Goal: Task Accomplishment & Management: Manage account settings

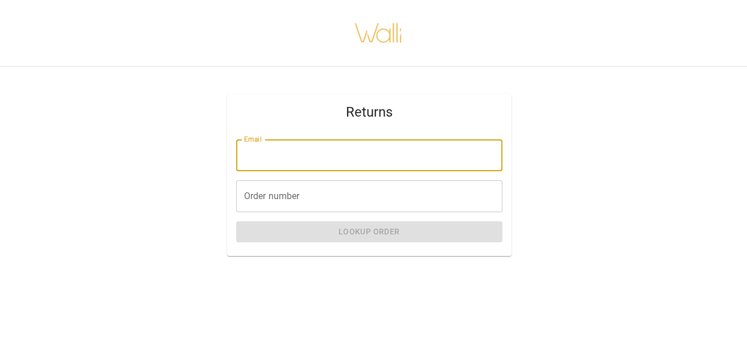
click at [315, 150] on input "Email" at bounding box center [369, 155] width 266 height 32
type input "**********"
click at [310, 195] on input "Order number" at bounding box center [369, 196] width 266 height 32
click at [337, 156] on input "Email" at bounding box center [369, 155] width 266 height 32
type input "**********"
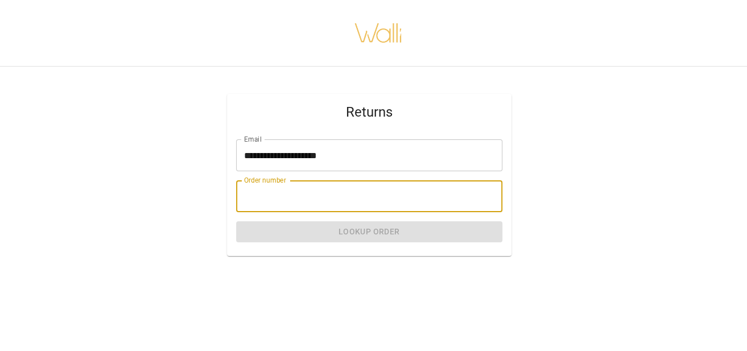
click at [298, 186] on input "Order number" at bounding box center [369, 196] width 266 height 32
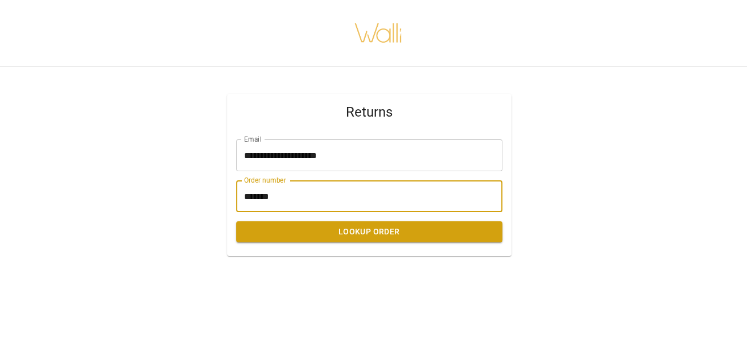
type input "*******"
click at [300, 230] on button "Lookup Order" at bounding box center [369, 231] width 266 height 21
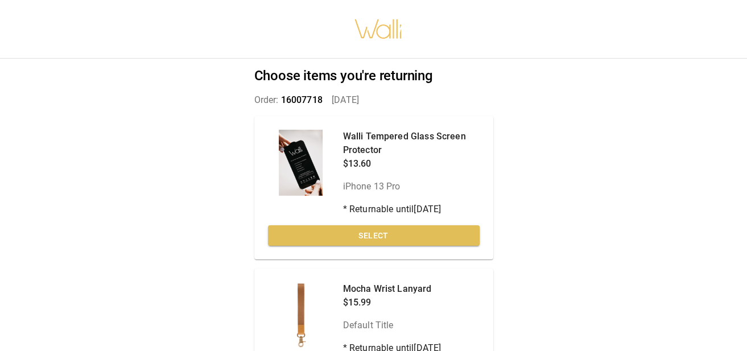
click at [335, 234] on button "Select" at bounding box center [374, 235] width 212 height 21
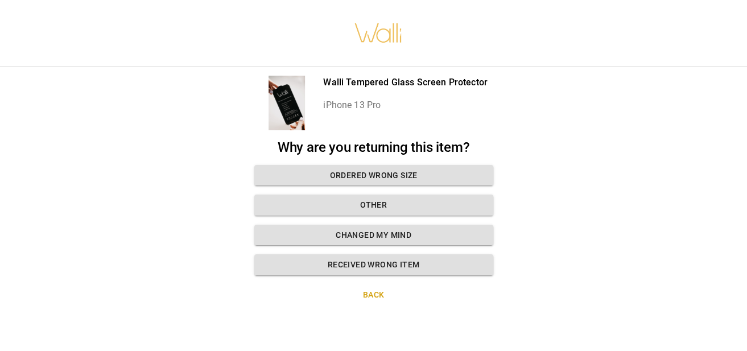
click at [333, 235] on button "Changed my mind" at bounding box center [373, 235] width 239 height 21
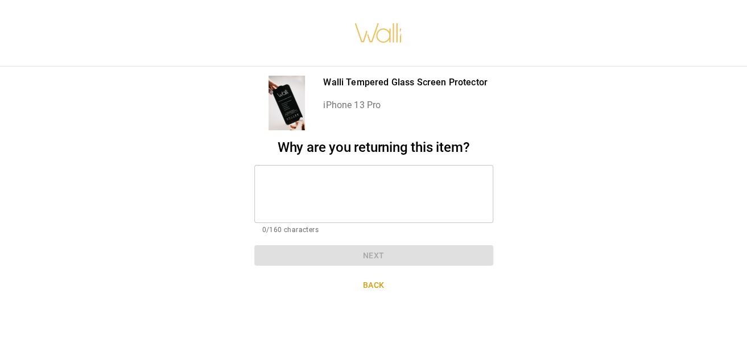
click at [315, 179] on textarea at bounding box center [373, 193] width 223 height 39
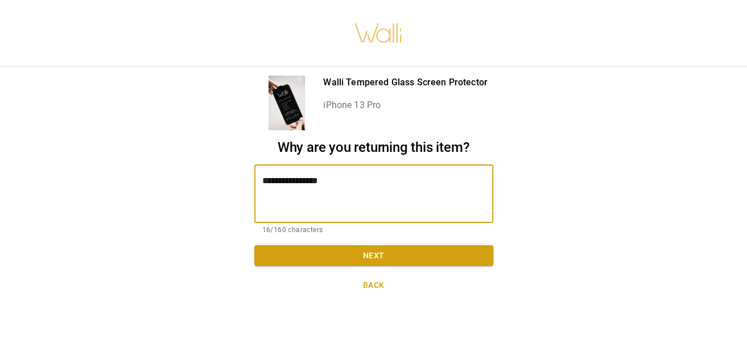
type textarea "**********"
click at [327, 252] on button "Next" at bounding box center [373, 255] width 239 height 21
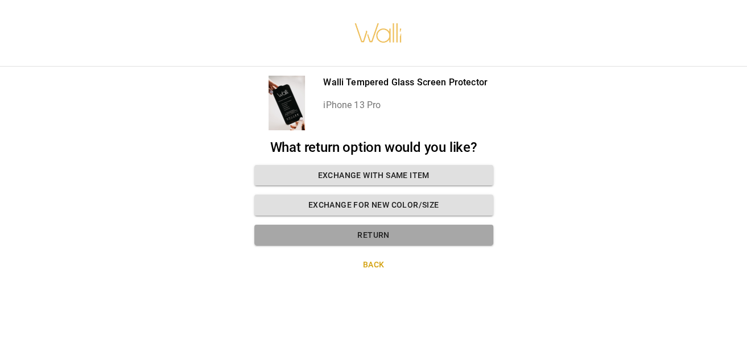
click at [331, 235] on button "Return" at bounding box center [373, 235] width 239 height 21
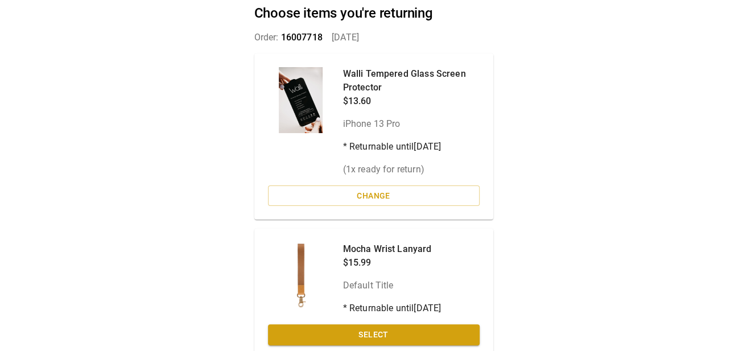
scroll to position [170, 0]
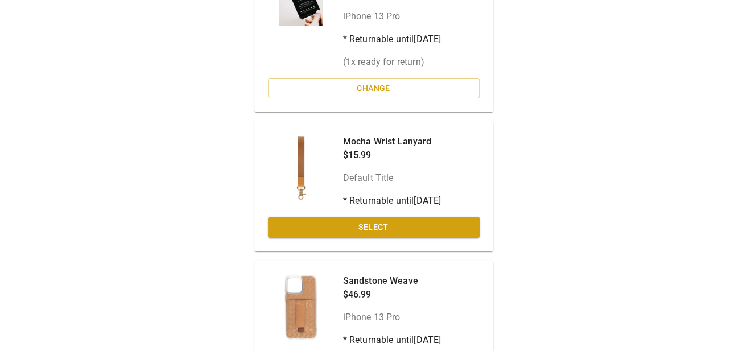
click at [335, 223] on button "Select" at bounding box center [374, 227] width 212 height 21
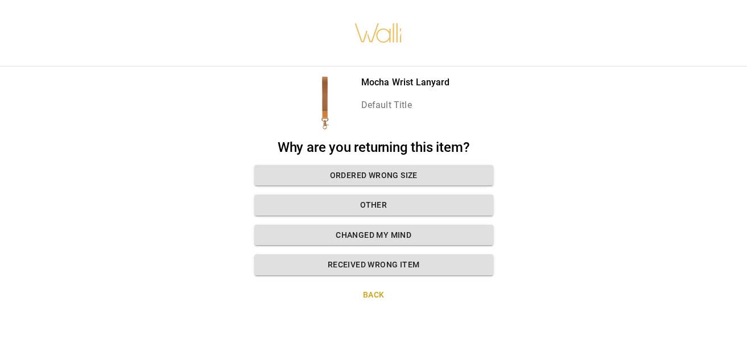
scroll to position [9, 0]
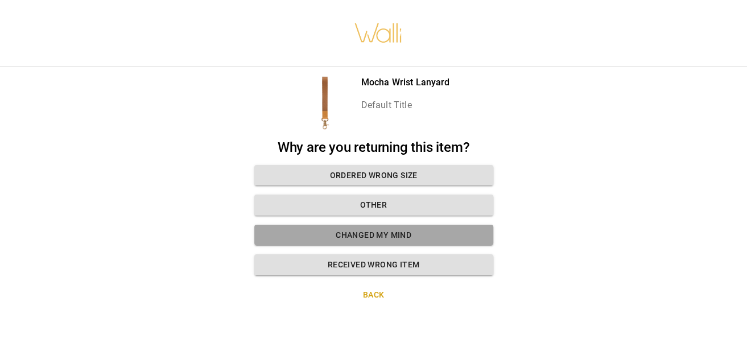
click at [353, 228] on button "Changed my mind" at bounding box center [373, 235] width 239 height 21
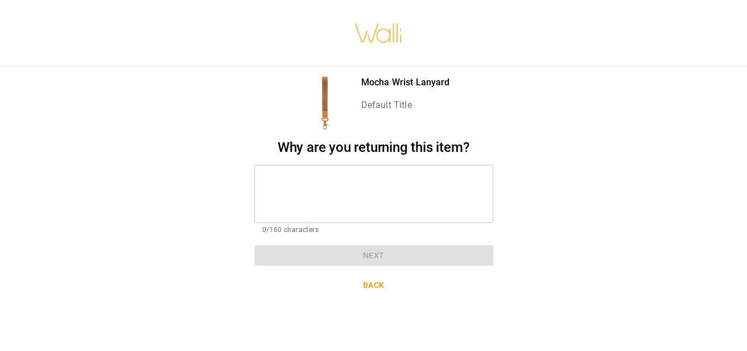
click at [319, 174] on textarea at bounding box center [373, 193] width 223 height 39
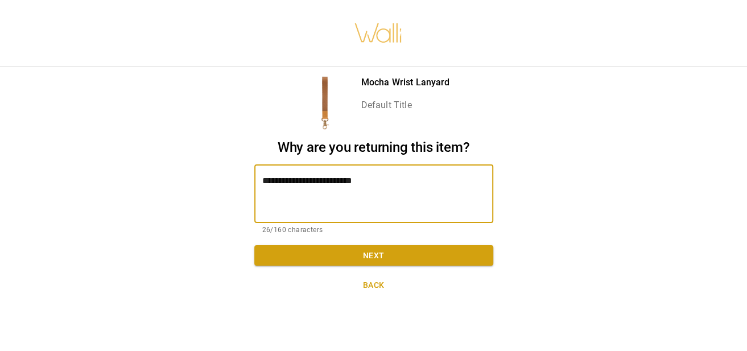
type textarea "**********"
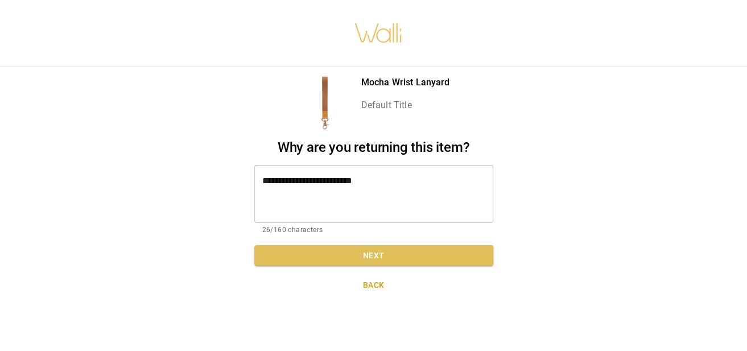
click at [327, 245] on button "Next" at bounding box center [373, 255] width 239 height 21
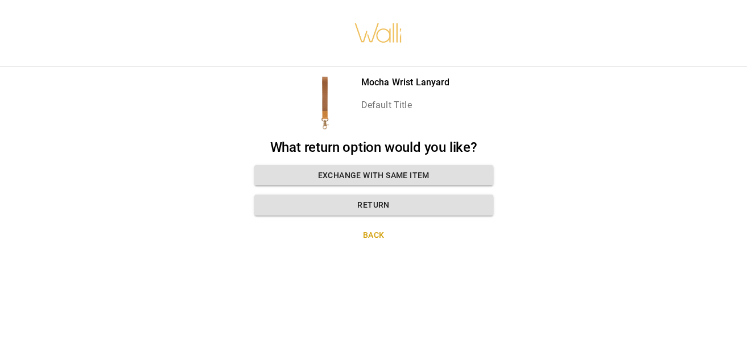
click at [341, 200] on button "Return" at bounding box center [373, 205] width 239 height 21
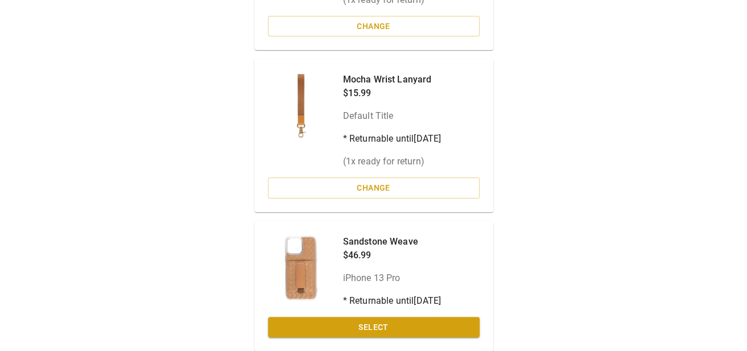
scroll to position [275, 0]
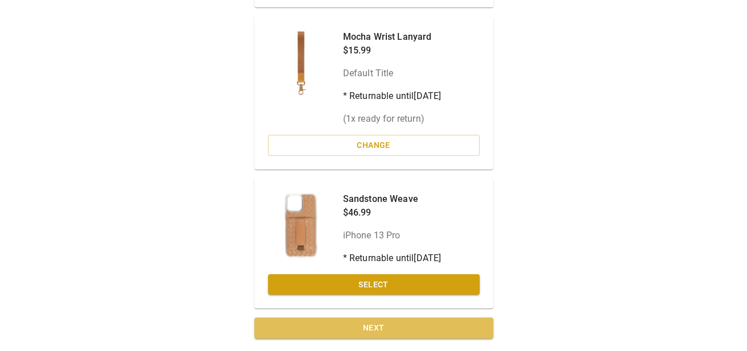
click at [414, 326] on button "Next" at bounding box center [373, 328] width 239 height 21
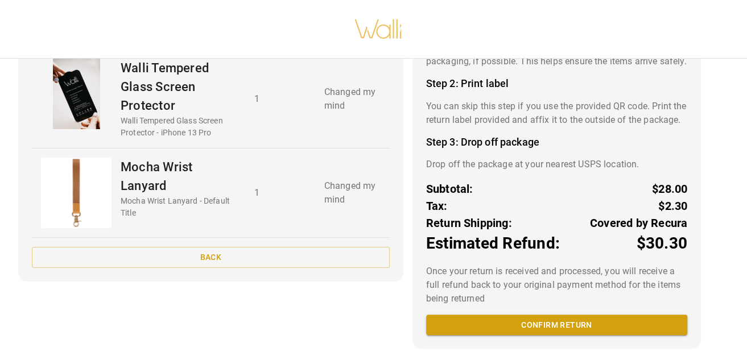
scroll to position [153, 0]
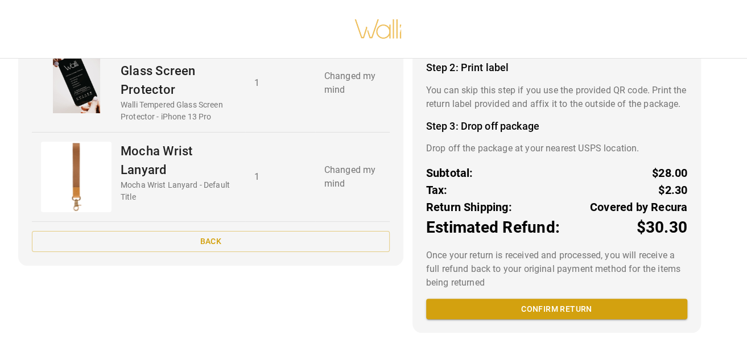
click at [536, 306] on button "Confirm return" at bounding box center [556, 309] width 261 height 21
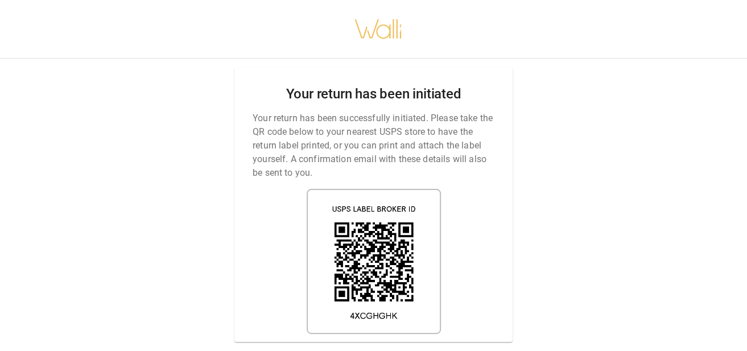
scroll to position [9, 0]
